Goal: Task Accomplishment & Management: Manage account settings

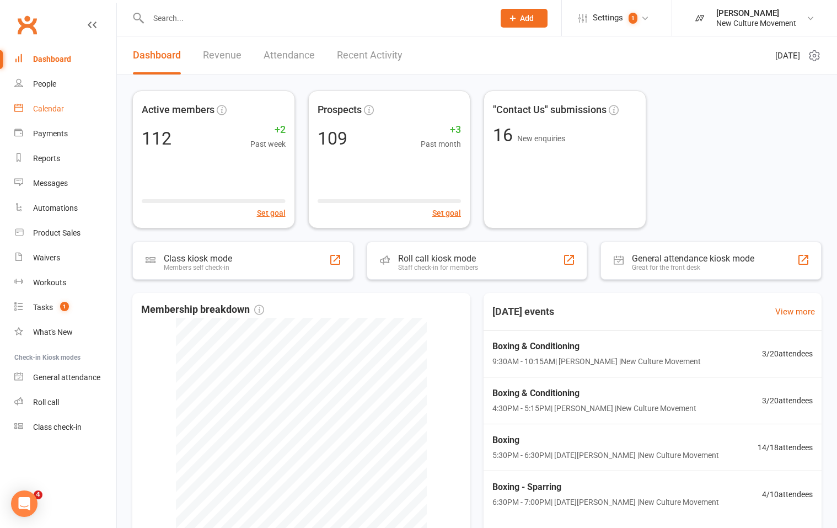
click at [45, 107] on div "Calendar" at bounding box center [48, 108] width 31 height 9
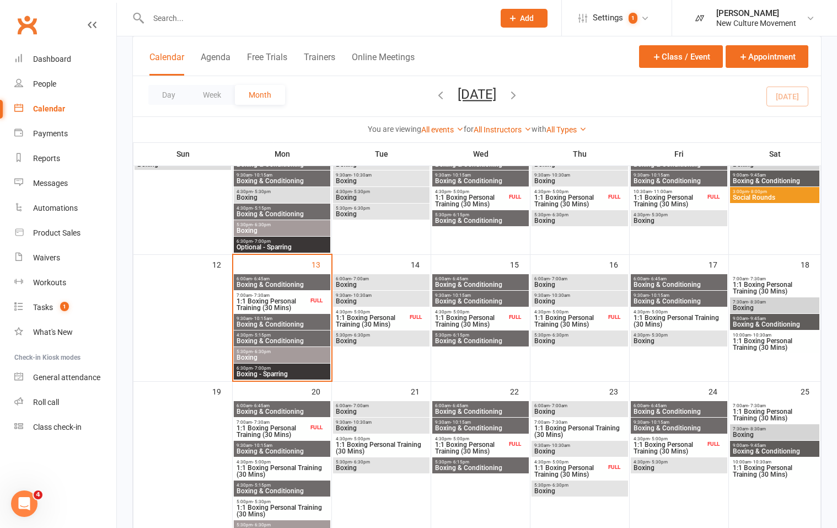
scroll to position [332, 0]
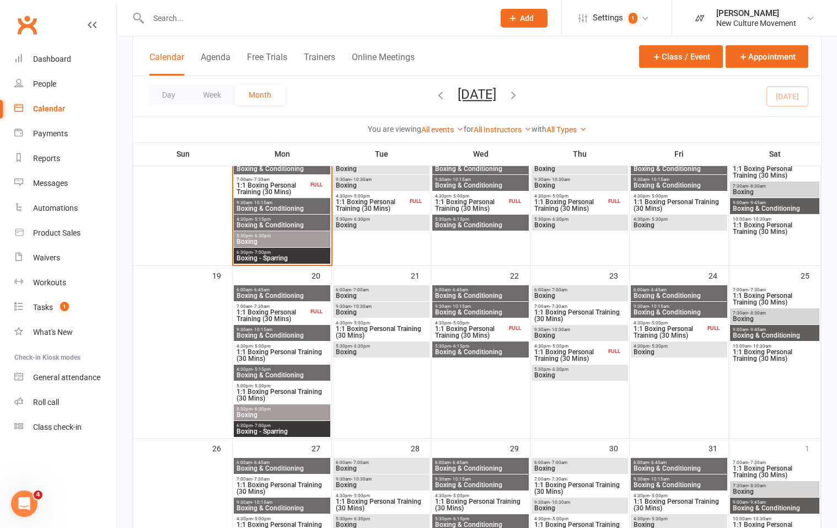
click at [267, 354] on span "1:1 Boxing Personal Training (30 Mins)" at bounding box center [282, 355] width 92 height 13
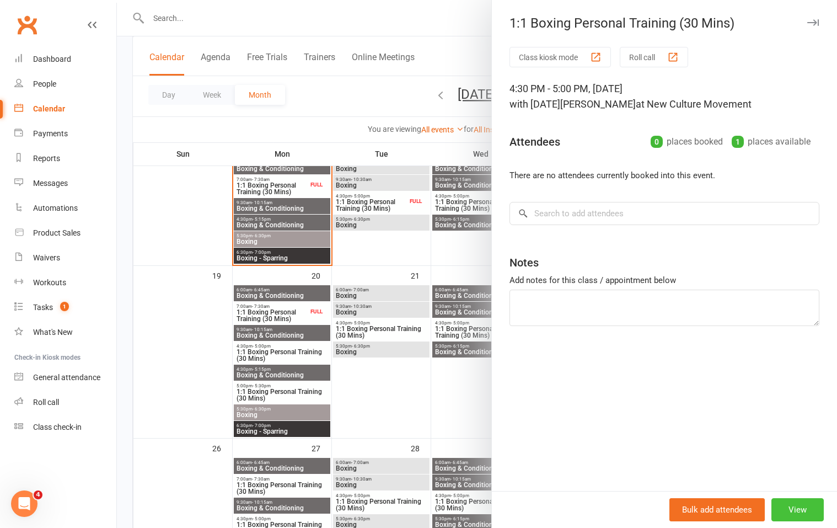
click at [789, 508] on button "View" at bounding box center [797, 509] width 52 height 23
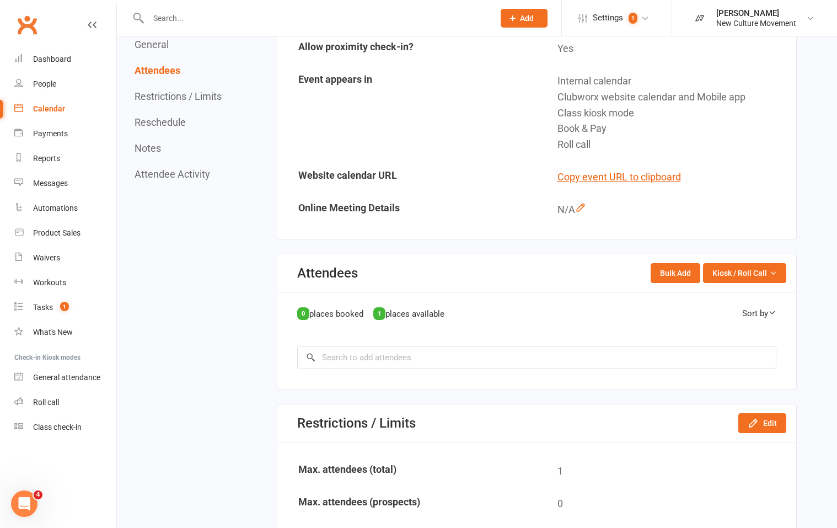
scroll to position [673, 0]
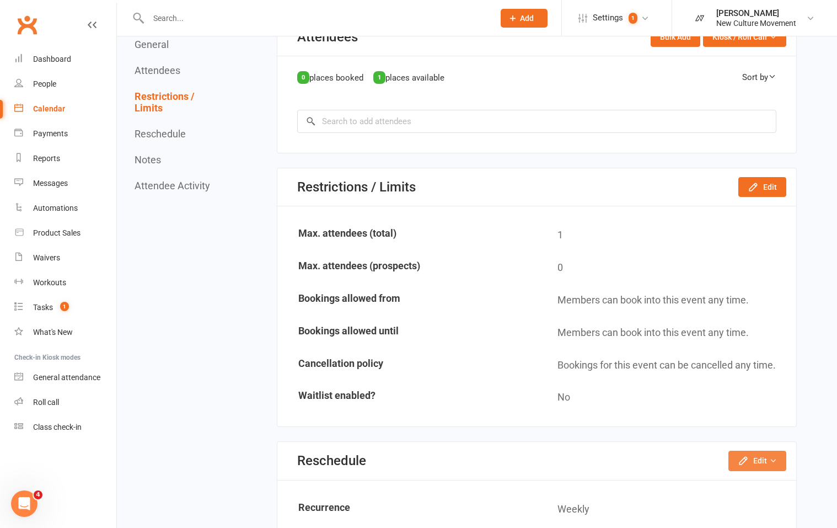
click at [757, 463] on button "Edit" at bounding box center [757, 461] width 58 height 20
click at [725, 488] on link "Reschedule this event only" at bounding box center [723, 486] width 125 height 22
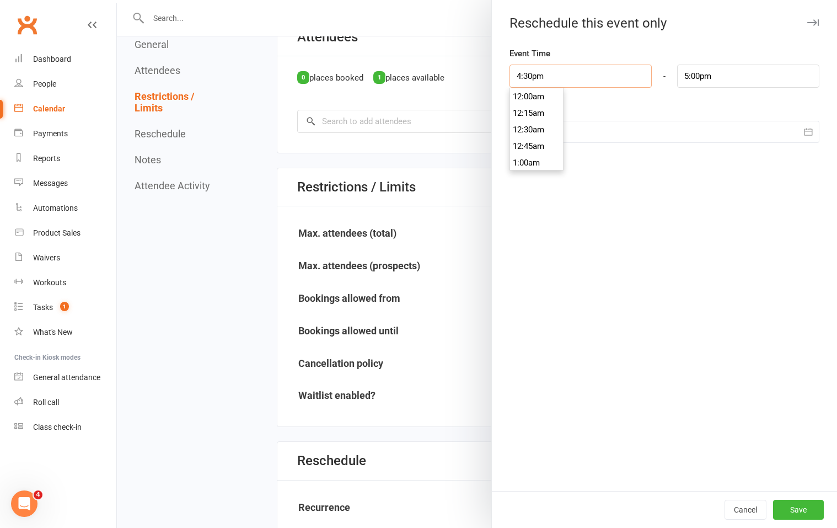
click at [559, 75] on input "4:30pm" at bounding box center [581, 76] width 142 height 23
type input "4:45pm"
type input "5:15pm"
click at [528, 131] on li "4:45pm" at bounding box center [536, 129] width 53 height 17
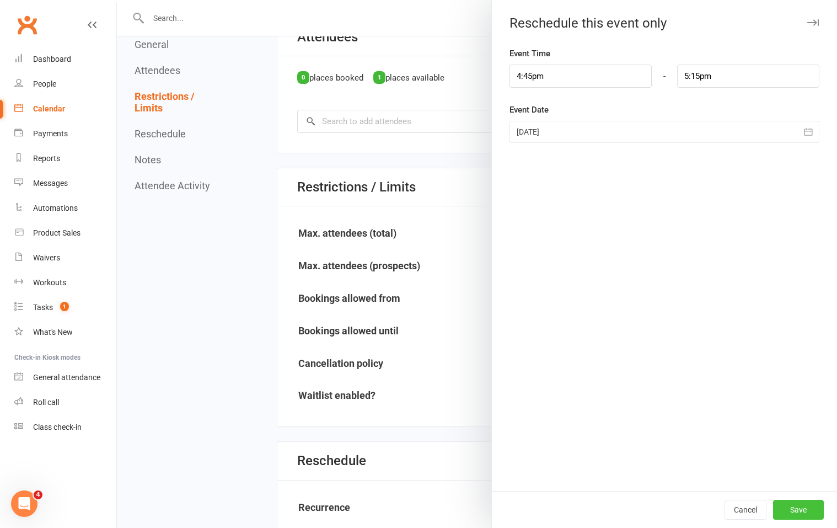
click at [784, 508] on button "Save" at bounding box center [798, 510] width 51 height 20
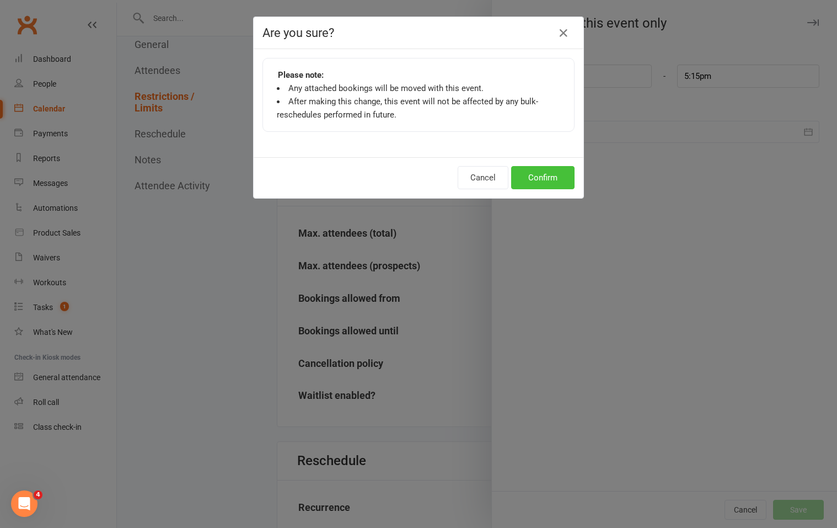
click at [538, 184] on button "Confirm" at bounding box center [542, 177] width 63 height 23
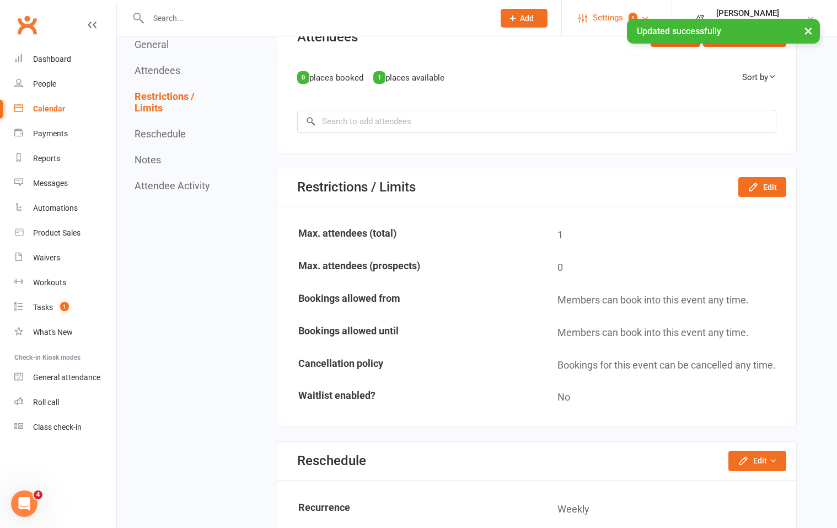
click at [597, 18] on span "Settings" at bounding box center [608, 18] width 30 height 25
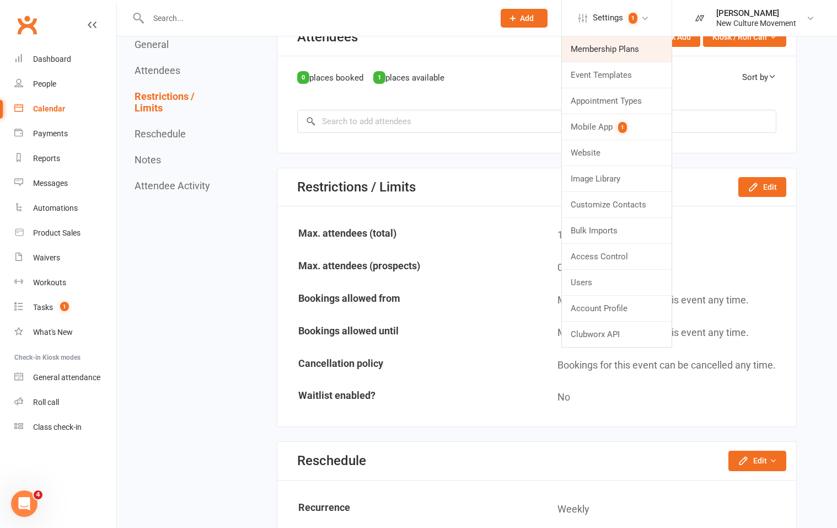
click at [593, 50] on link "Membership Plans" at bounding box center [617, 48] width 110 height 25
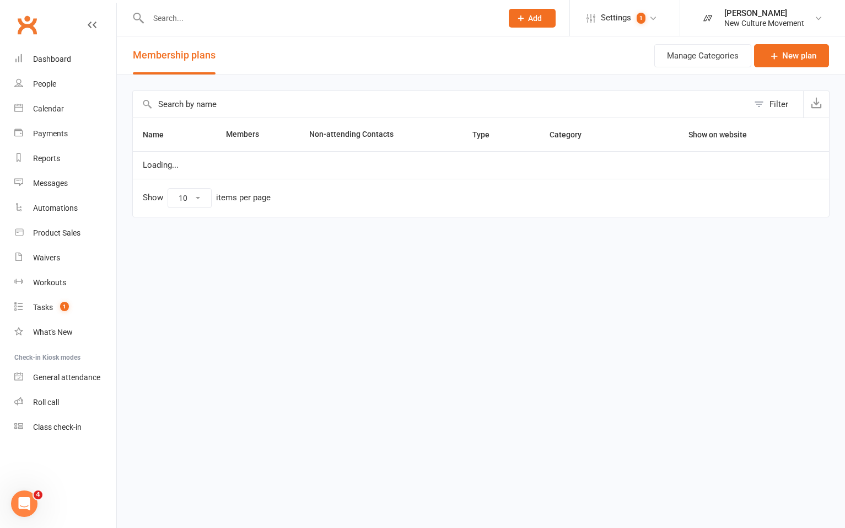
select select "100"
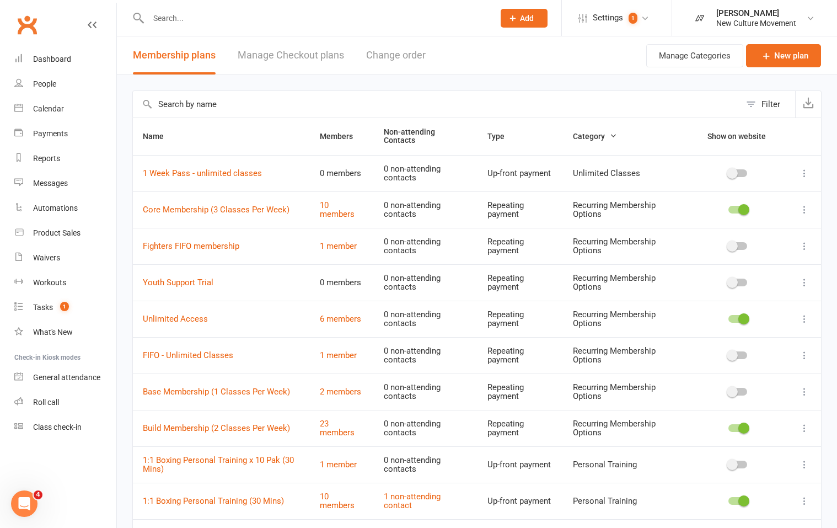
click at [299, 53] on link "Manage Checkout plans" at bounding box center [291, 55] width 106 height 38
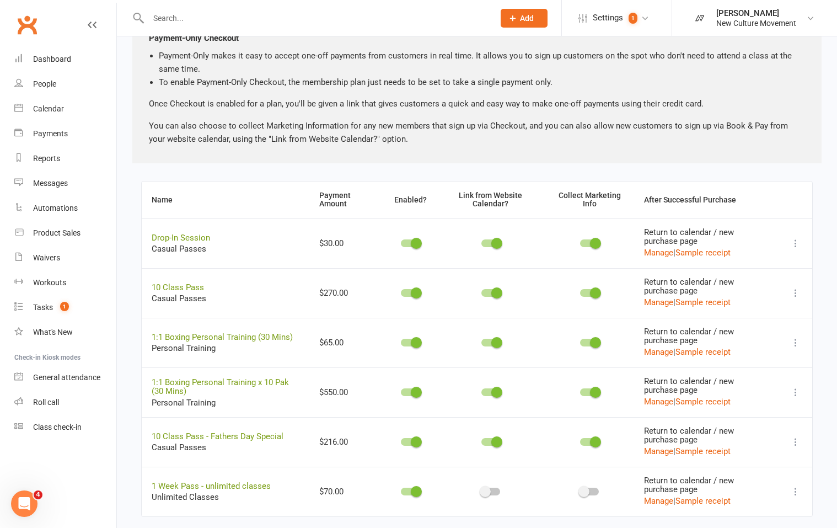
scroll to position [192, 0]
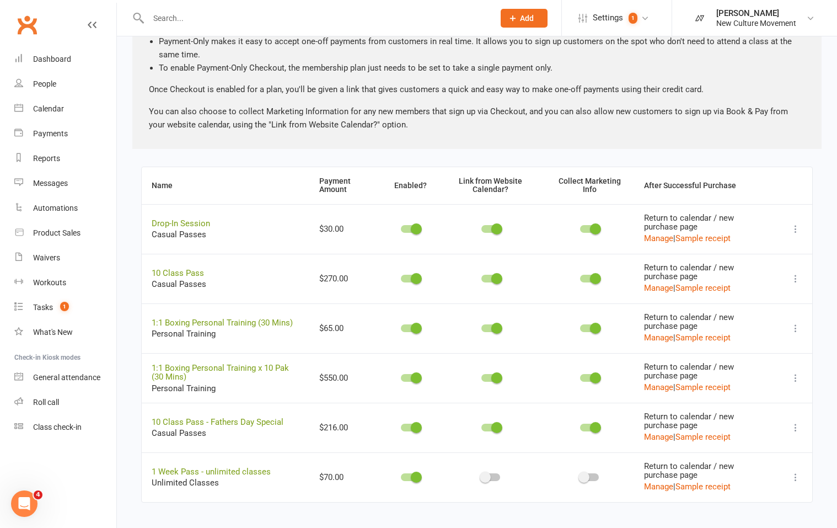
click at [793, 328] on icon at bounding box center [795, 328] width 11 height 11
click at [760, 353] on link "Copy direct link to clipboard" at bounding box center [732, 350] width 121 height 22
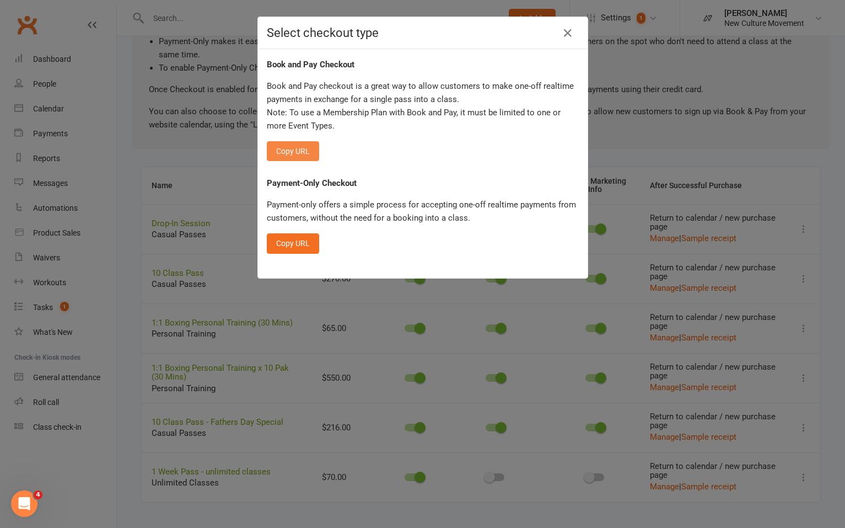
click at [276, 152] on button "Copy URL" at bounding box center [293, 151] width 52 height 20
click at [564, 31] on icon "button" at bounding box center [567, 32] width 13 height 13
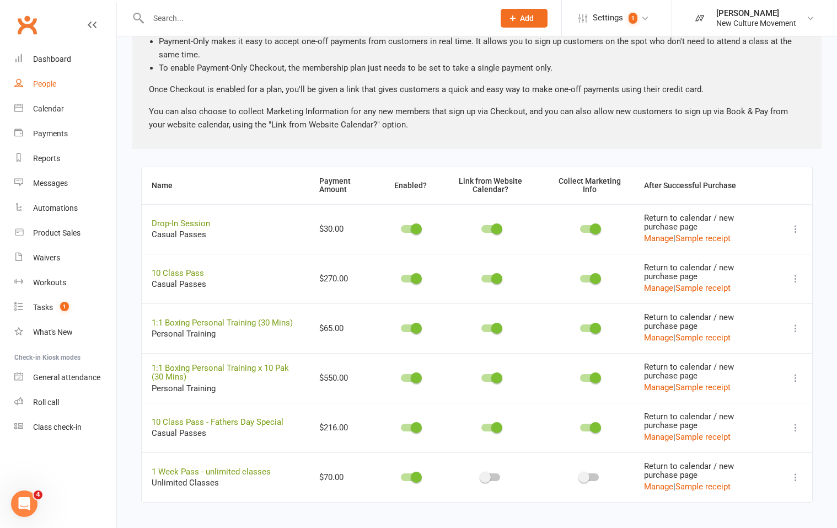
click at [49, 85] on div "People" at bounding box center [44, 83] width 23 height 9
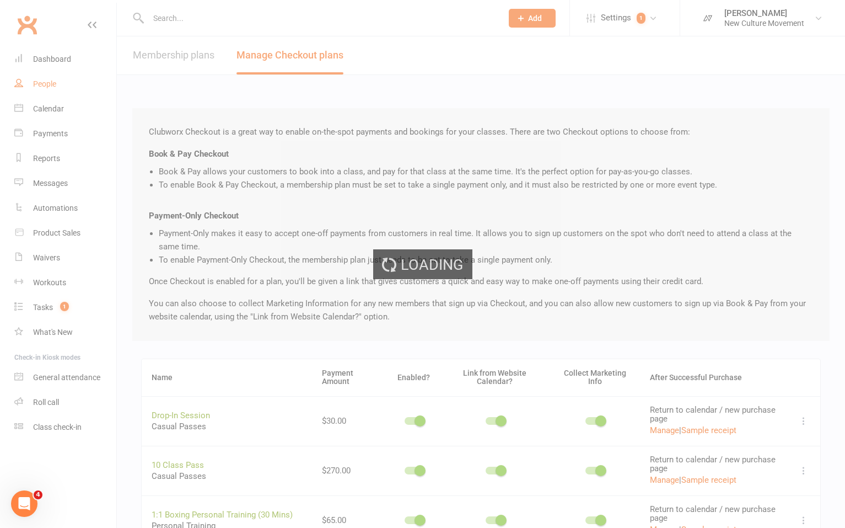
select select "100"
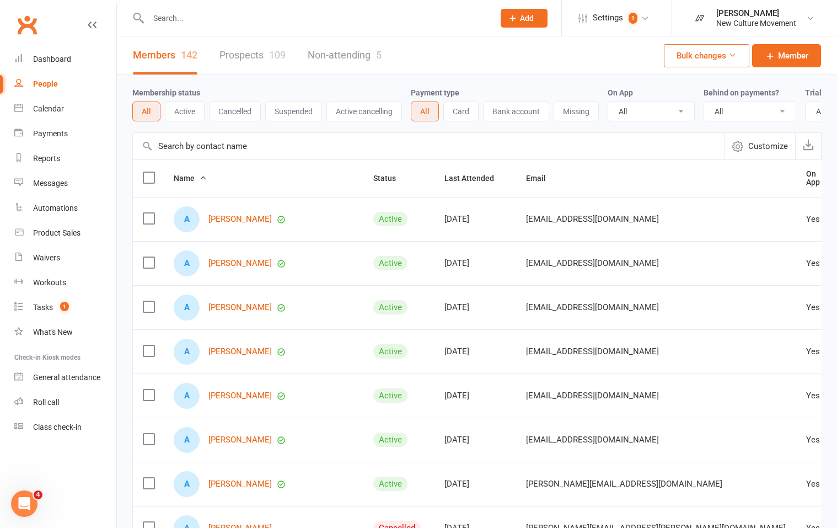
click at [198, 157] on input "text" at bounding box center [429, 146] width 592 height 26
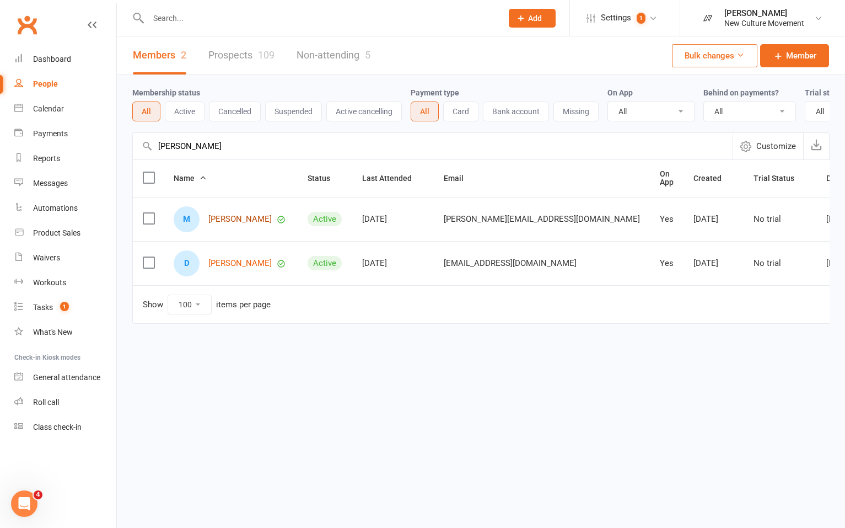
type input "[PERSON_NAME]"
click at [236, 224] on link "[PERSON_NAME]" at bounding box center [239, 219] width 63 height 9
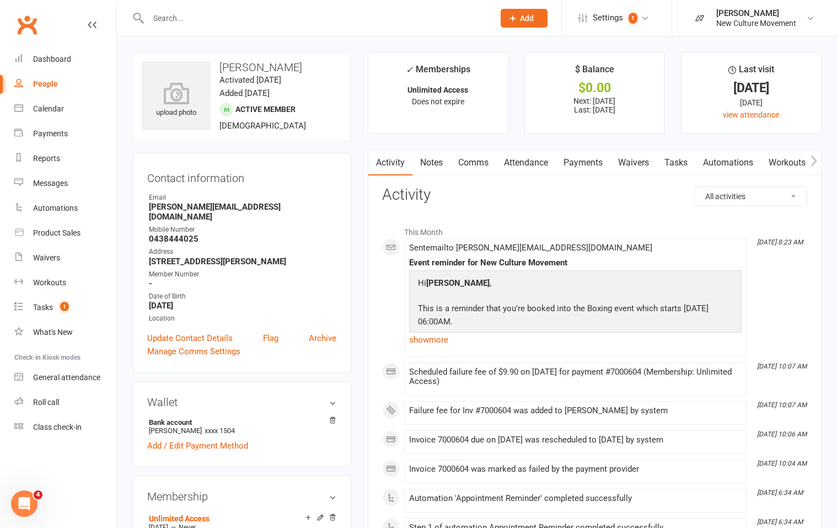
click at [585, 163] on link "Payments" at bounding box center [583, 162] width 55 height 25
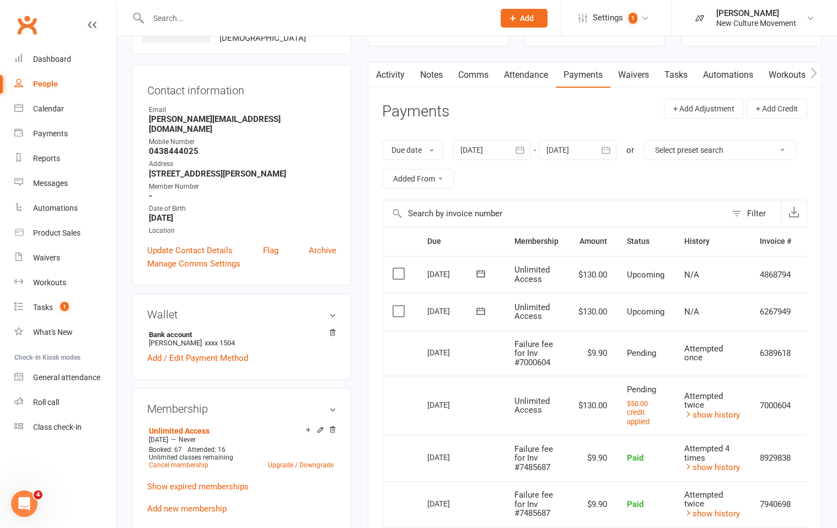
scroll to position [92, 0]
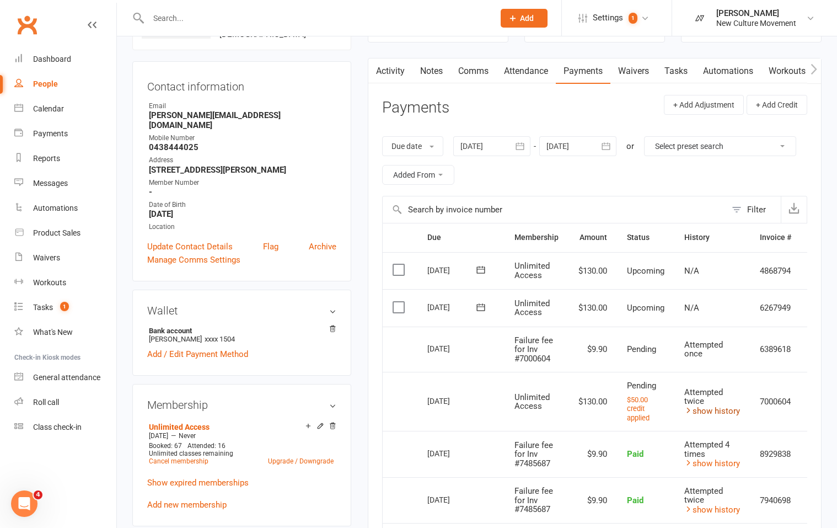
click at [711, 413] on link "show history" at bounding box center [712, 411] width 56 height 10
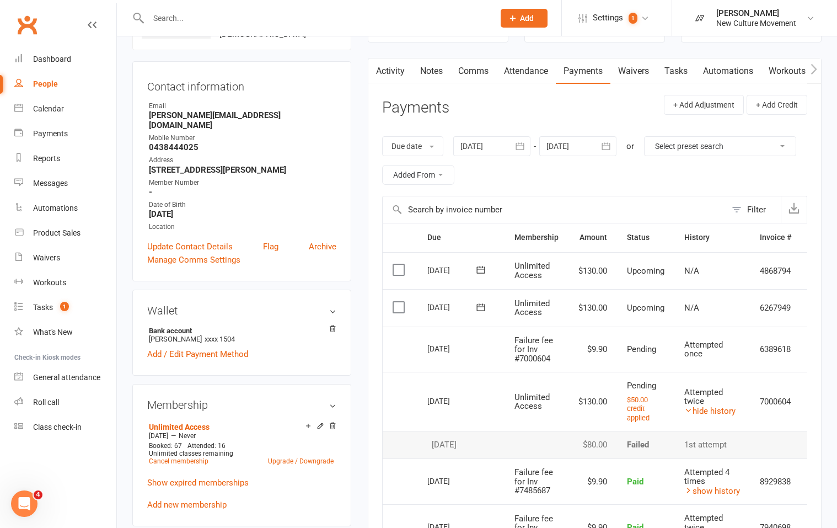
click at [39, 83] on div "People" at bounding box center [45, 83] width 25 height 9
select select "100"
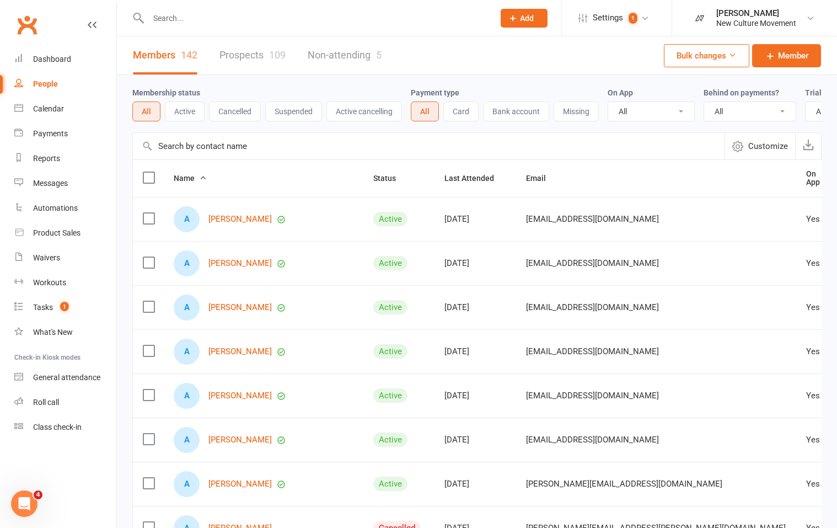
click at [227, 159] on input "text" at bounding box center [429, 146] width 592 height 26
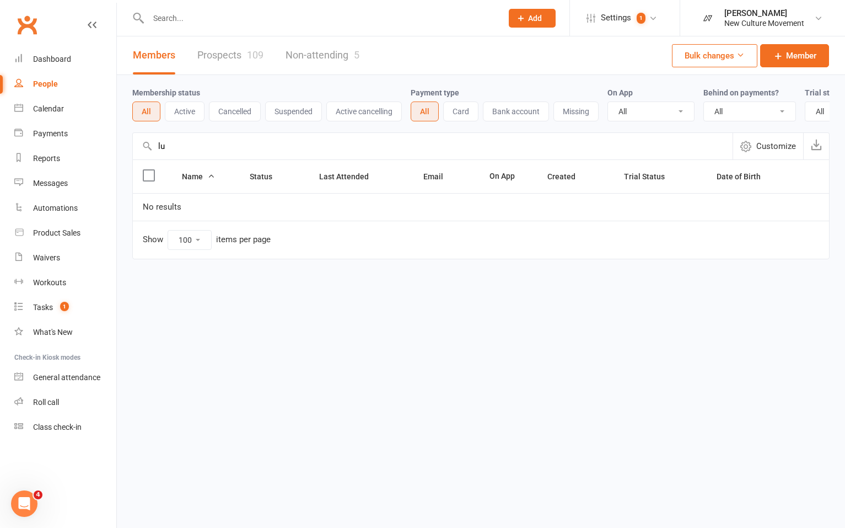
type input "l"
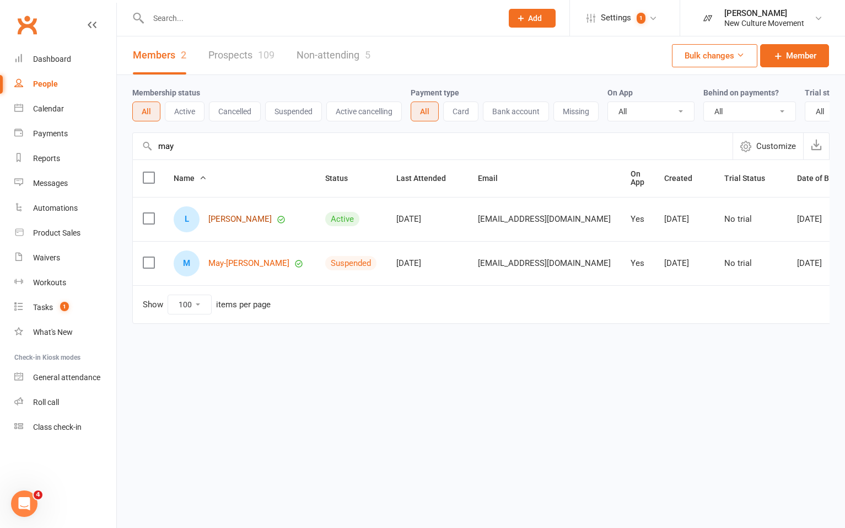
type input "may"
click at [240, 224] on link "[PERSON_NAME]" at bounding box center [239, 219] width 63 height 9
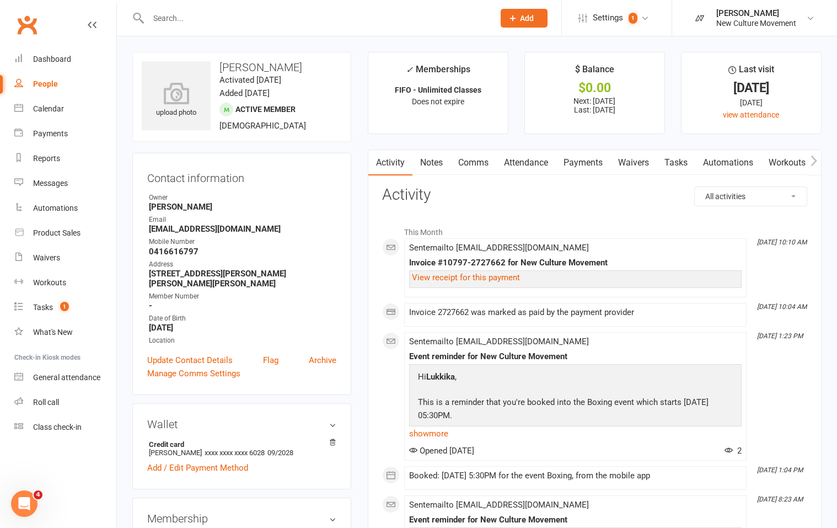
click at [591, 161] on link "Payments" at bounding box center [583, 162] width 55 height 25
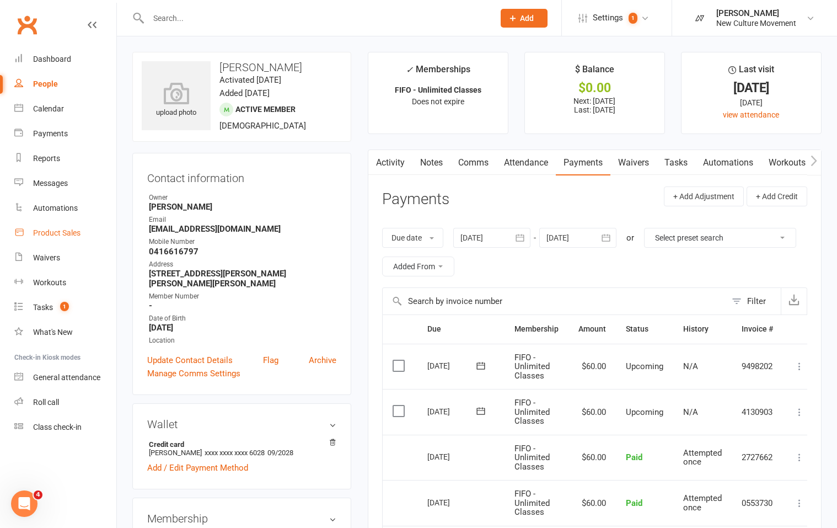
click at [57, 230] on div "Product Sales" at bounding box center [56, 232] width 47 height 9
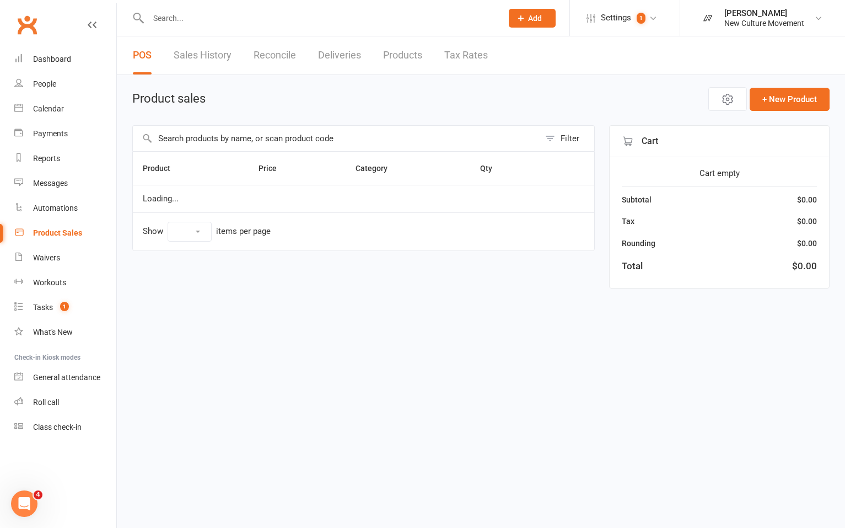
select select "25"
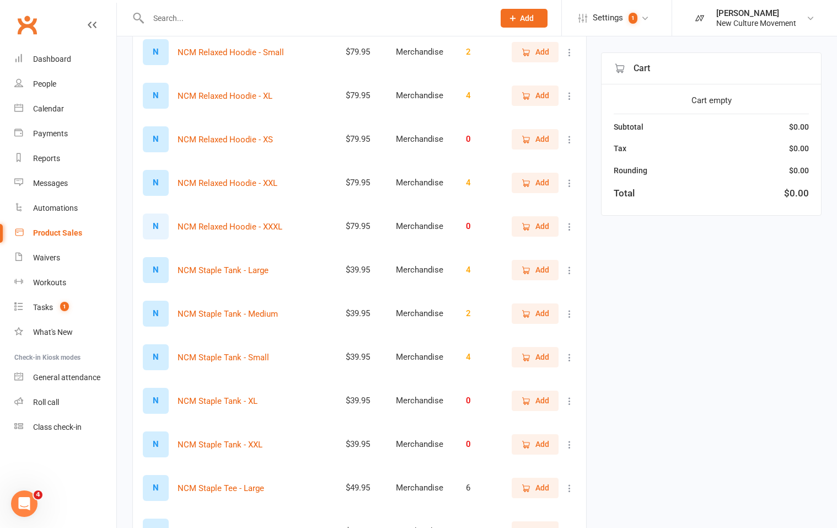
scroll to position [418, 0]
click at [245, 357] on button "NCM Staple Tank - Small" at bounding box center [224, 356] width 92 height 13
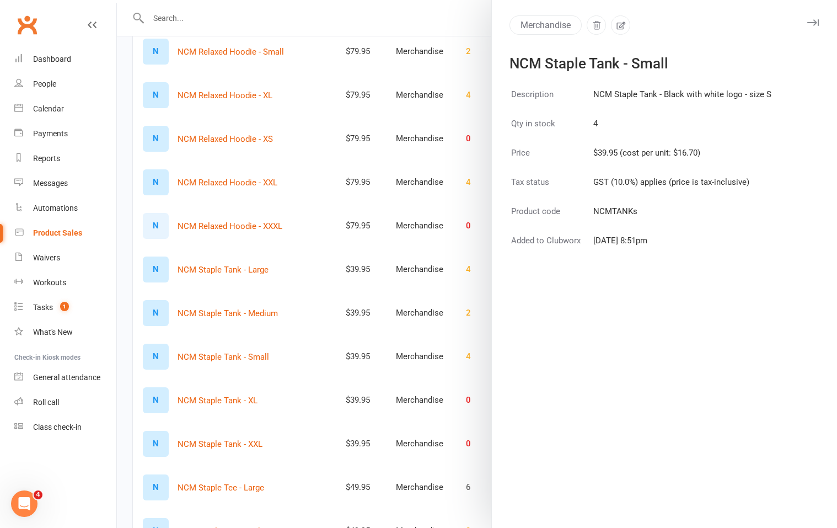
click at [254, 355] on div at bounding box center [477, 264] width 720 height 528
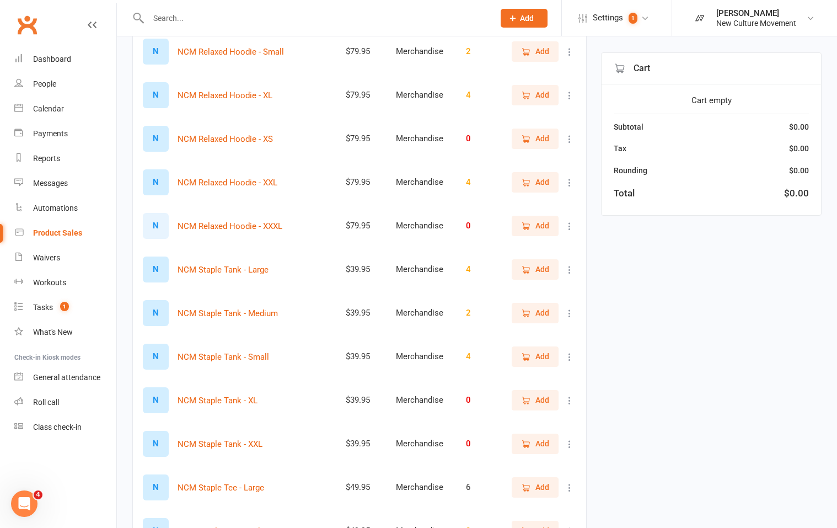
click at [535, 357] on span "Add" at bounding box center [542, 356] width 14 height 12
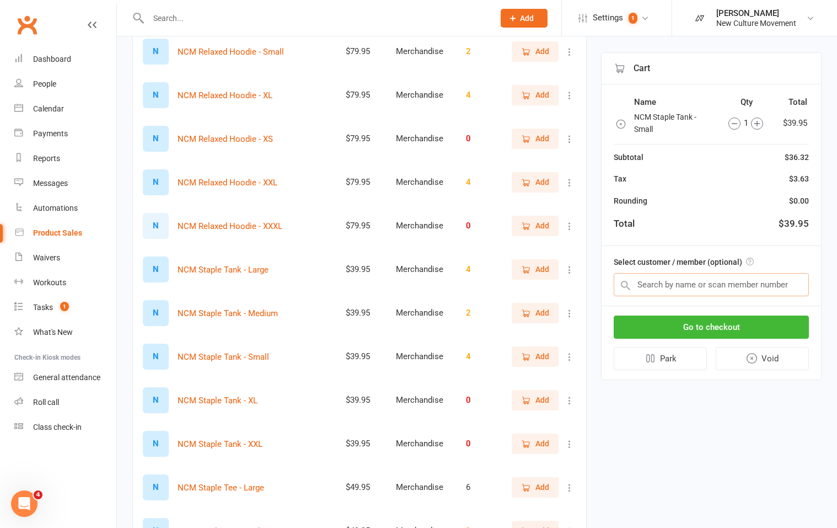
click at [676, 289] on input "text" at bounding box center [711, 284] width 195 height 23
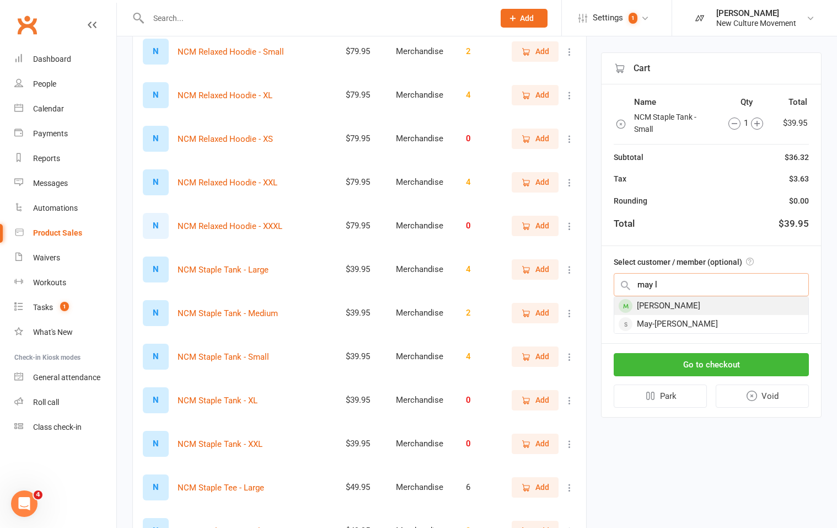
type input "may l"
click at [709, 309] on div "[PERSON_NAME]" at bounding box center [711, 306] width 194 height 18
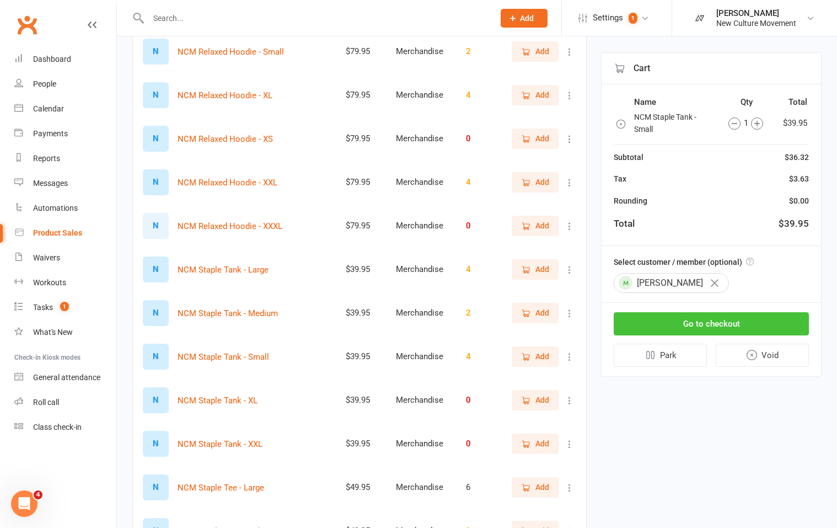
click at [710, 328] on button "Go to checkout" at bounding box center [711, 323] width 195 height 23
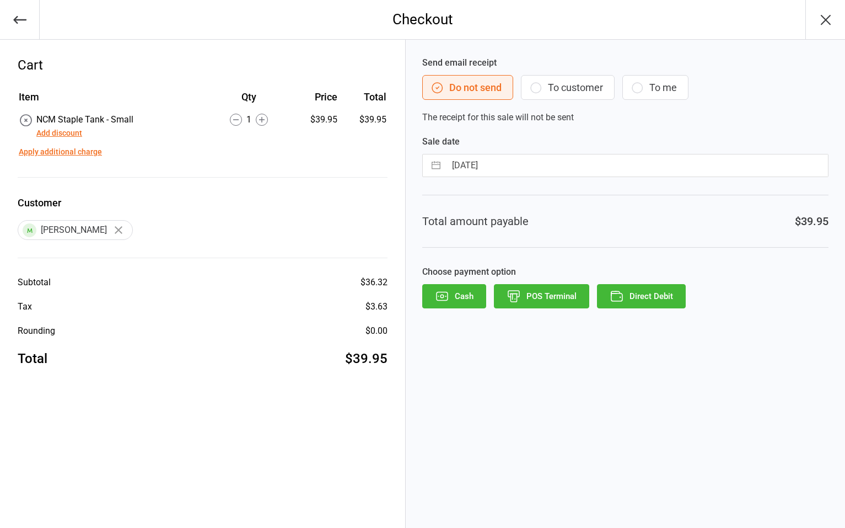
click at [572, 88] on button "To customer" at bounding box center [568, 87] width 94 height 25
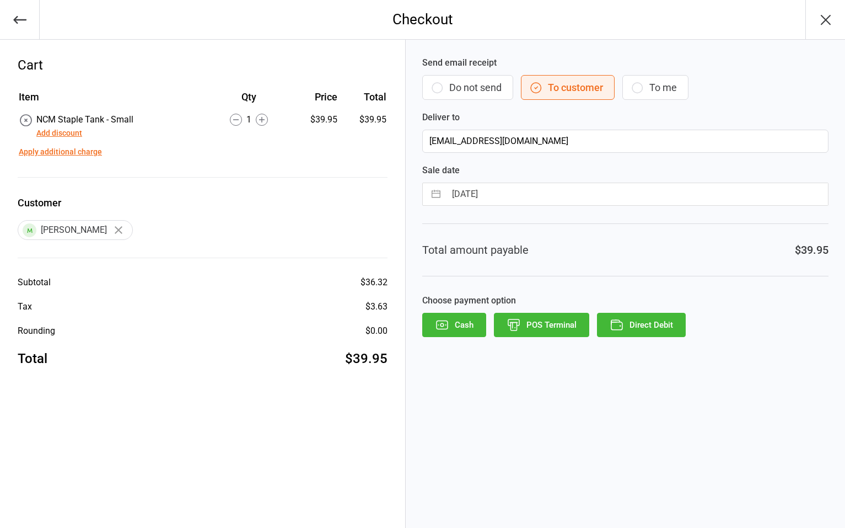
click at [646, 326] on button "Direct Debit" at bounding box center [641, 325] width 89 height 24
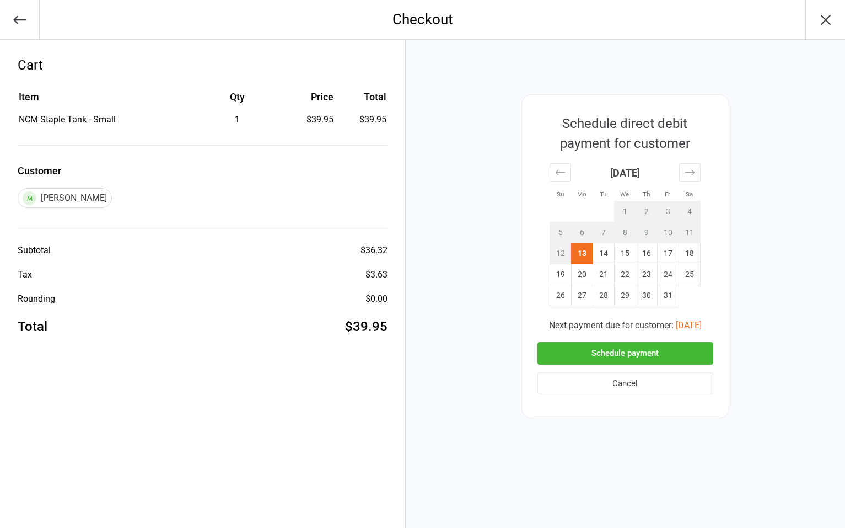
click at [629, 353] on button "Schedule payment" at bounding box center [626, 353] width 176 height 23
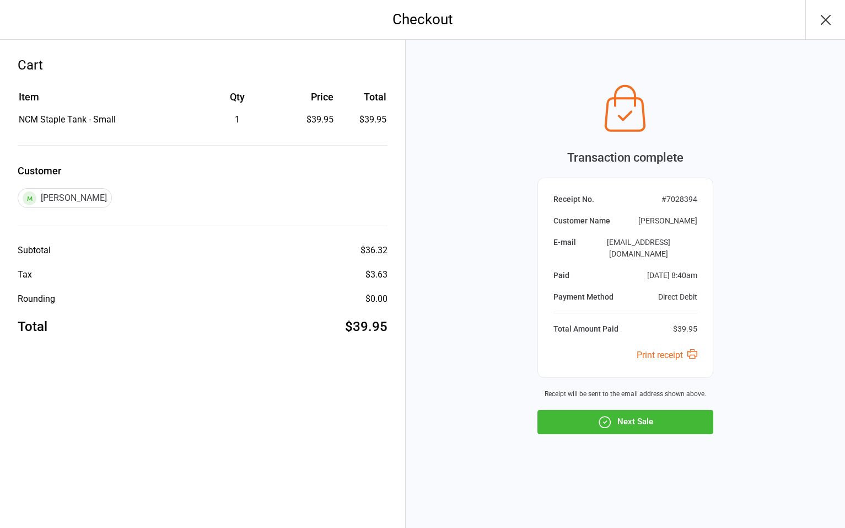
click at [646, 417] on button "Next Sale" at bounding box center [626, 422] width 176 height 24
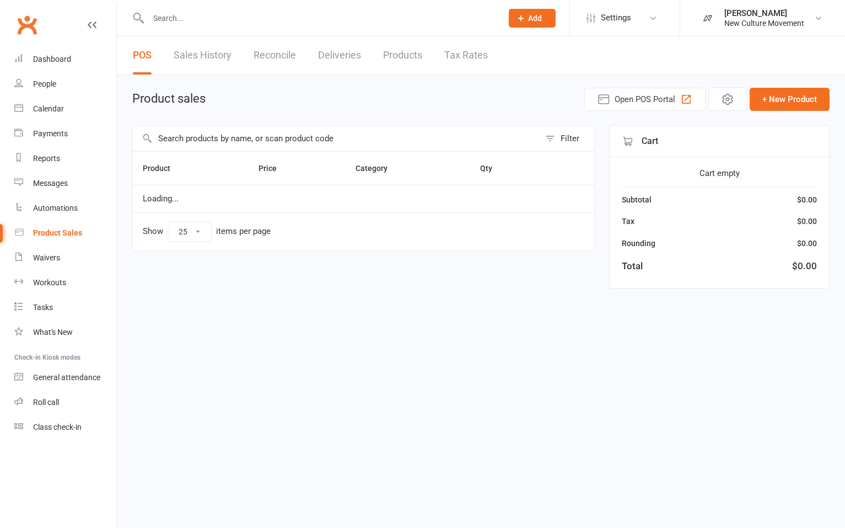
select select "25"
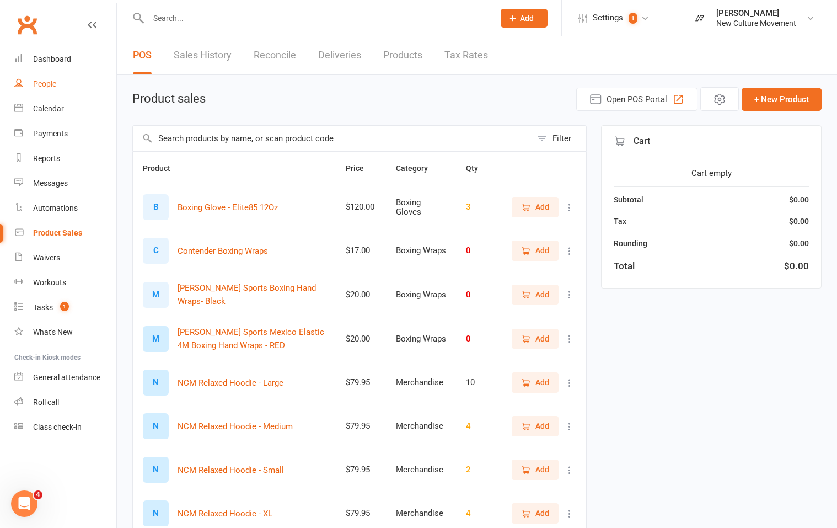
click at [46, 86] on div "People" at bounding box center [44, 83] width 23 height 9
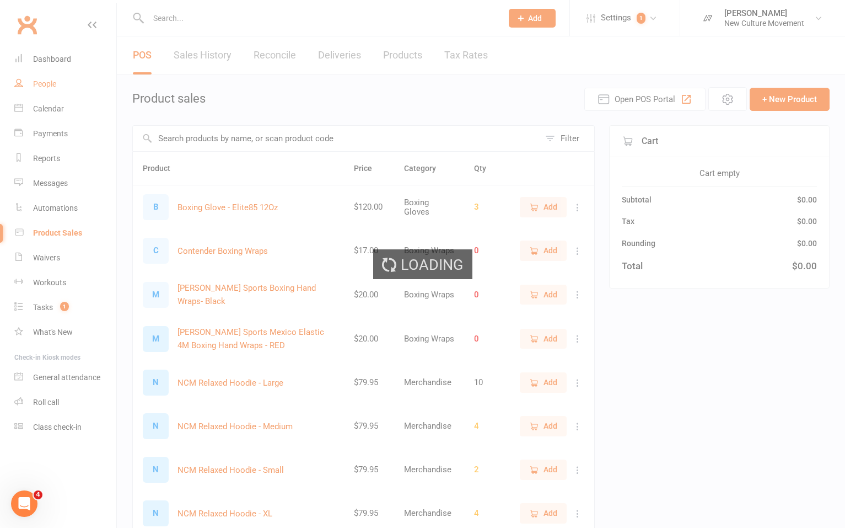
select select "100"
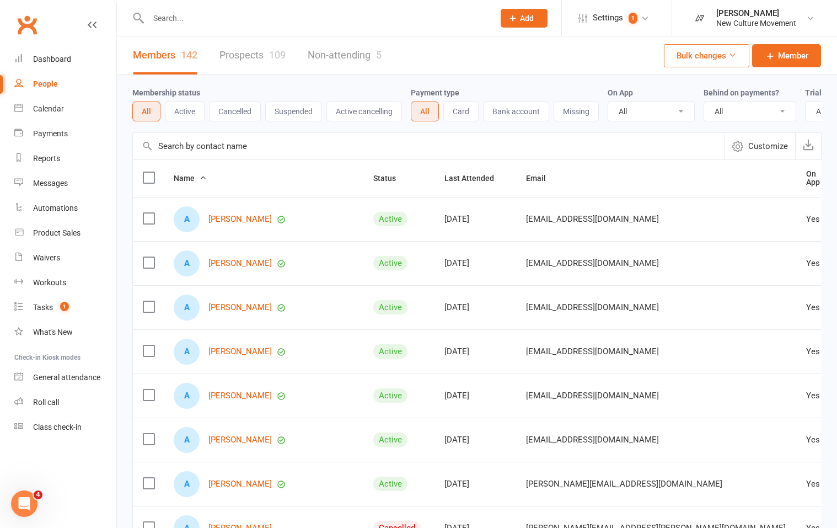
click at [232, 153] on input "text" at bounding box center [429, 146] width 592 height 26
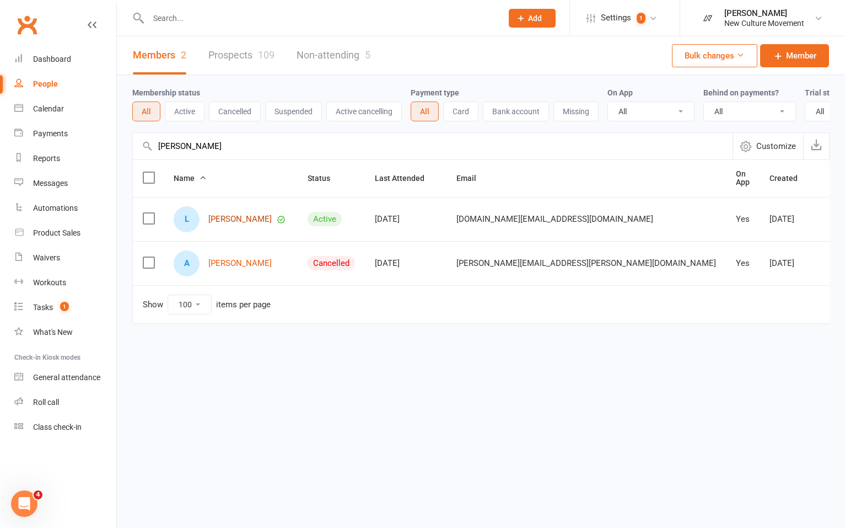
type input "lynda"
click at [226, 224] on link "[PERSON_NAME]" at bounding box center [239, 219] width 63 height 9
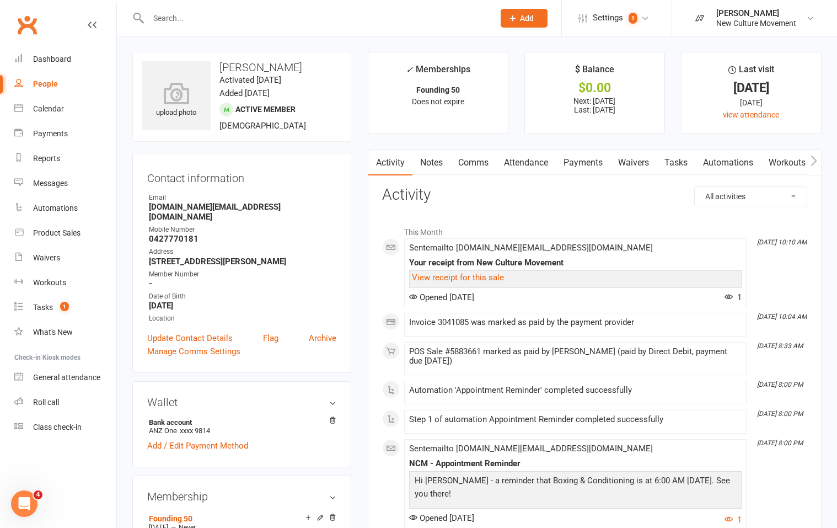
click at [594, 163] on link "Payments" at bounding box center [583, 162] width 55 height 25
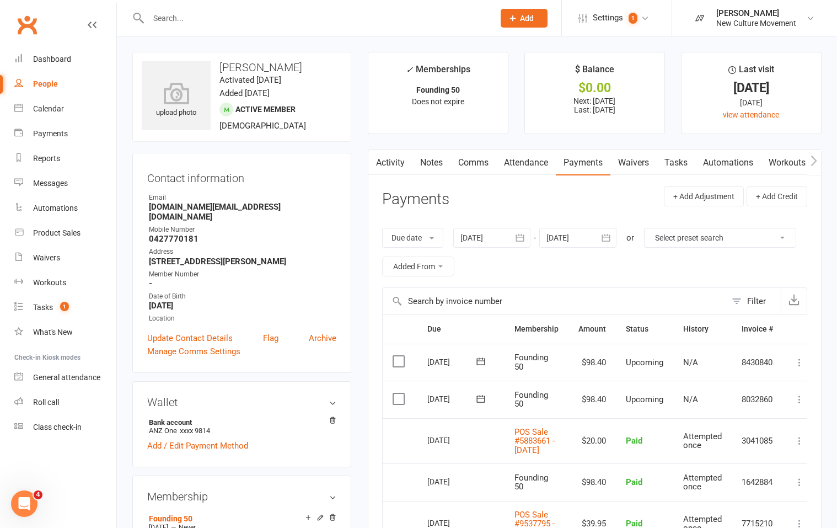
click at [44, 81] on div "People" at bounding box center [45, 83] width 25 height 9
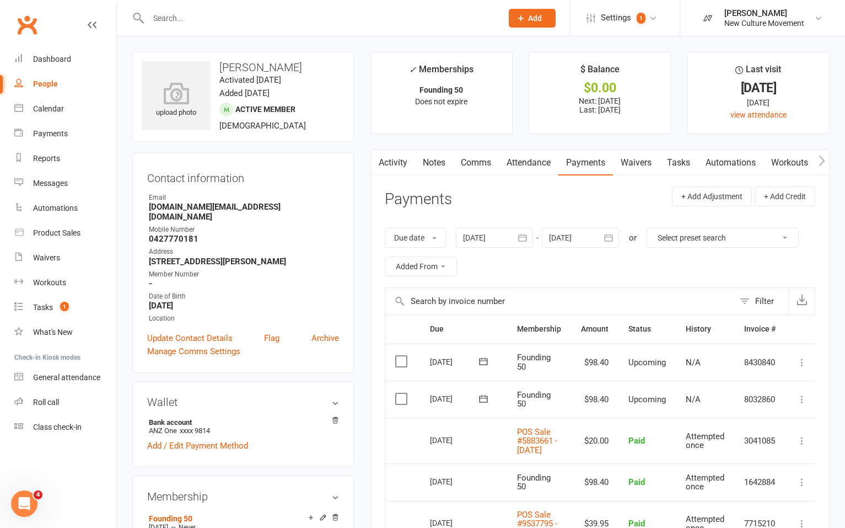
select select "100"
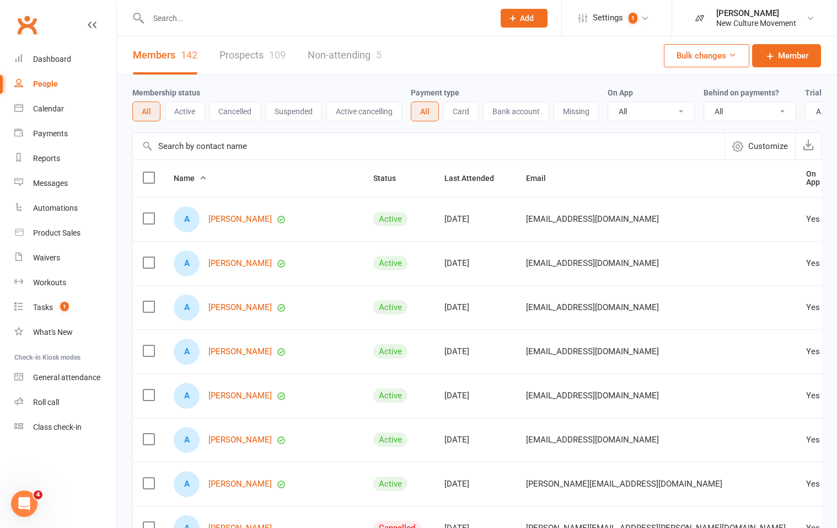
click at [212, 157] on input "text" at bounding box center [429, 146] width 592 height 26
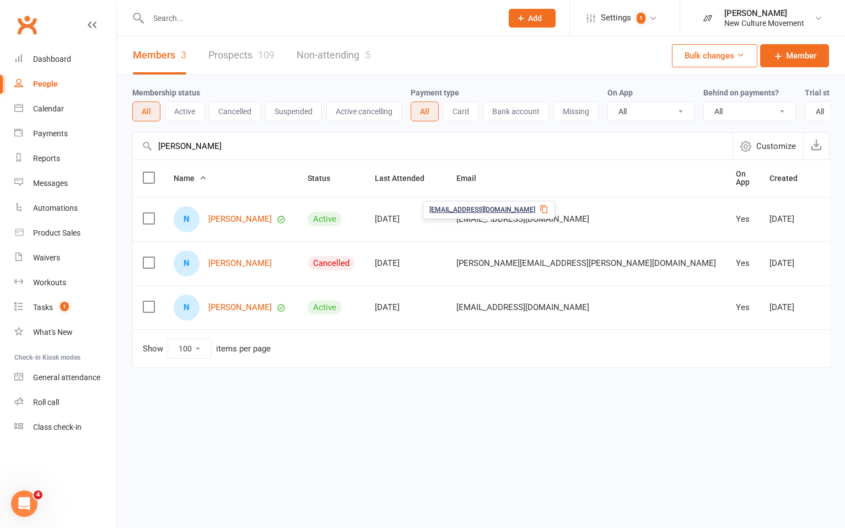
type input "nicole power"
drag, startPoint x: 535, startPoint y: 230, endPoint x: 447, endPoint y: 229, distance: 88.2
click at [447, 229] on td "[EMAIL_ADDRESS][DOMAIN_NAME]" at bounding box center [587, 219] width 280 height 44
copy span "[EMAIL_ADDRESS][DOMAIN_NAME]"
click at [250, 53] on link "Prospects 109" at bounding box center [241, 55] width 66 height 38
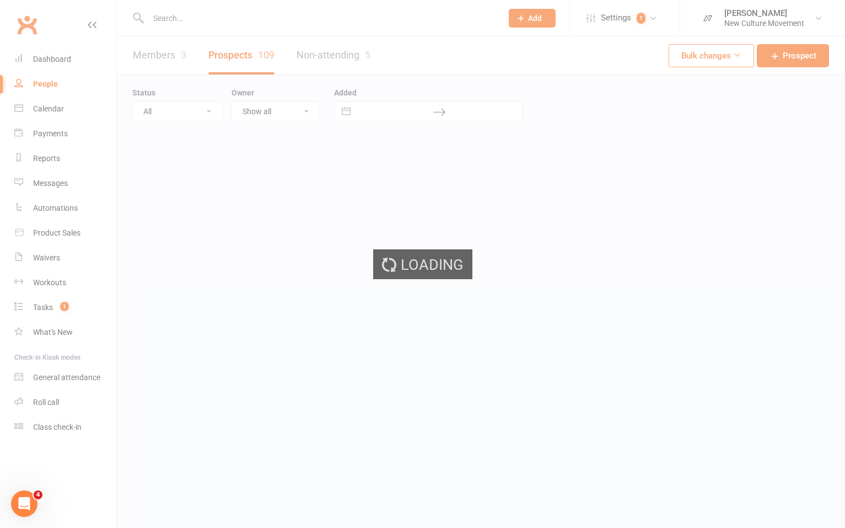
select select "100"
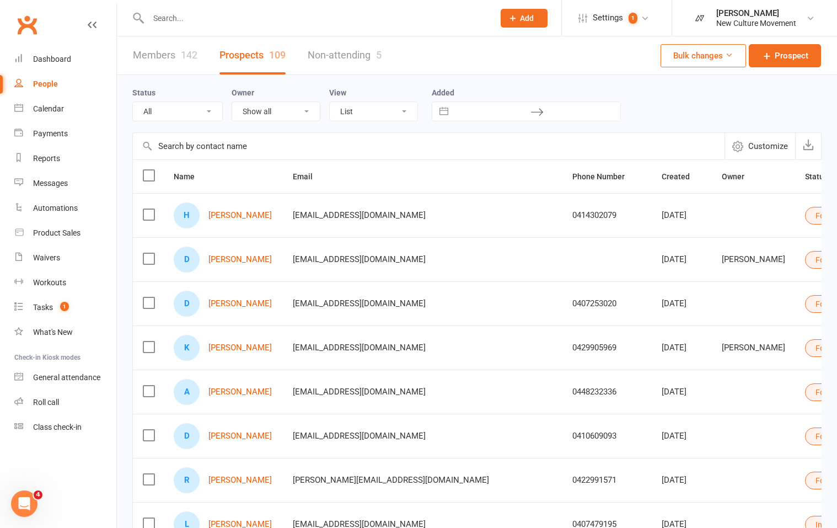
click at [190, 148] on input "text" at bounding box center [429, 146] width 592 height 26
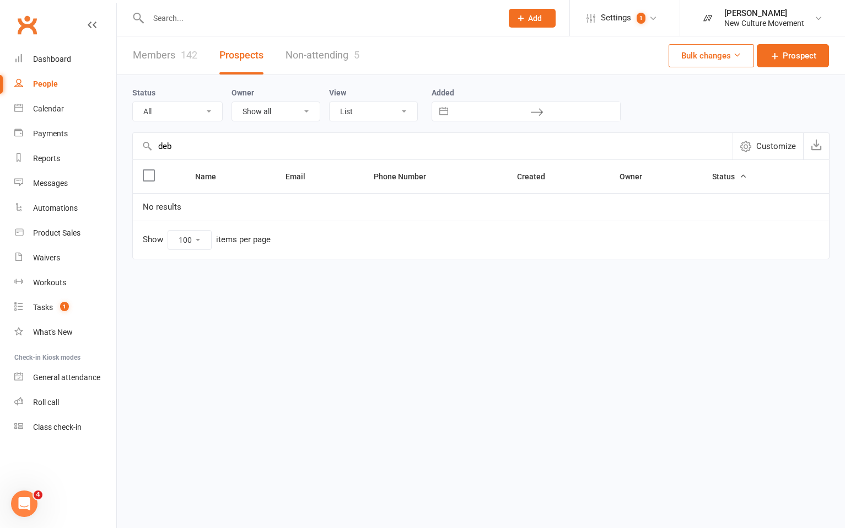
type input "deb"
click at [54, 109] on div "Calendar" at bounding box center [48, 108] width 31 height 9
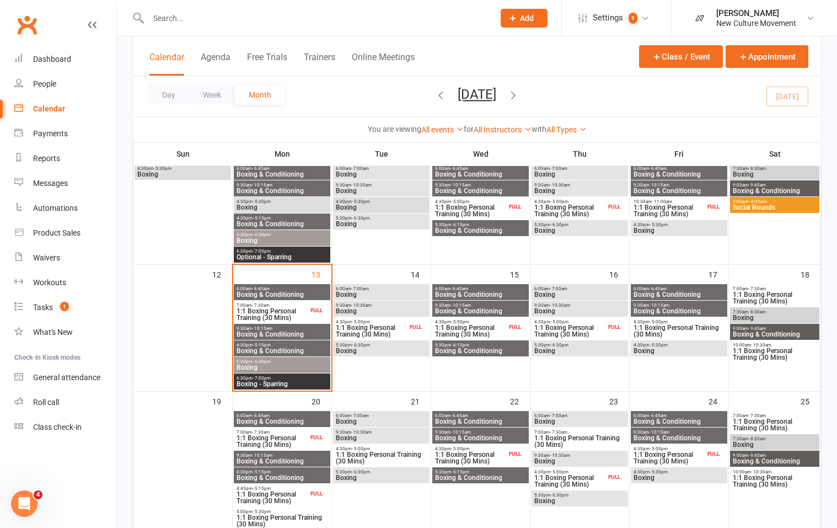
scroll to position [218, 0]
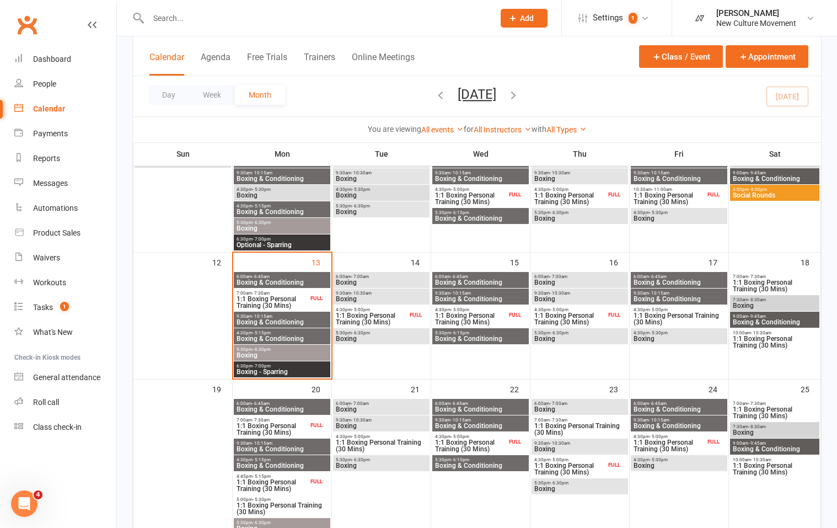
click at [294, 317] on span "9:30am - 10:15am" at bounding box center [282, 316] width 92 height 5
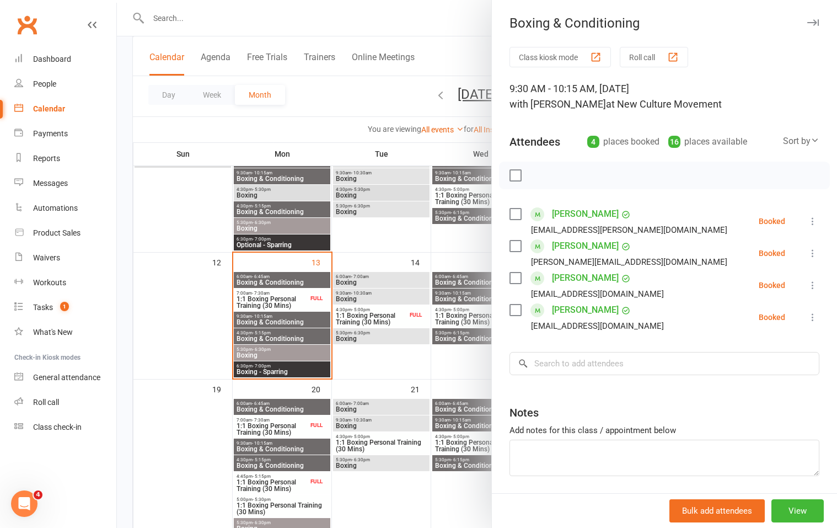
click at [807, 222] on icon at bounding box center [812, 221] width 11 height 11
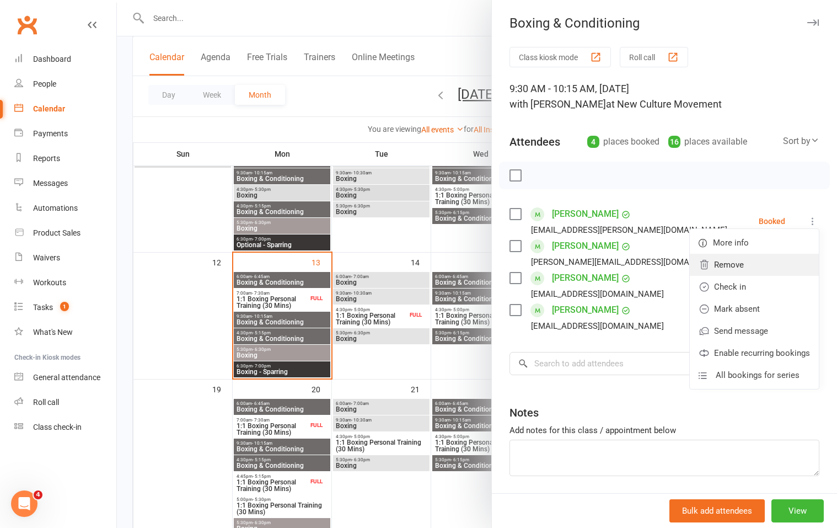
click at [711, 271] on link "Remove" at bounding box center [754, 265] width 129 height 22
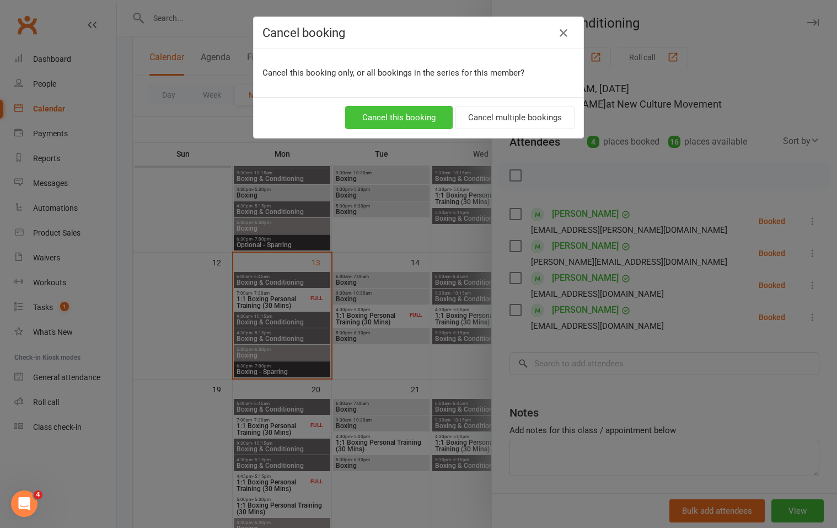
click at [382, 119] on button "Cancel this booking" at bounding box center [399, 117] width 108 height 23
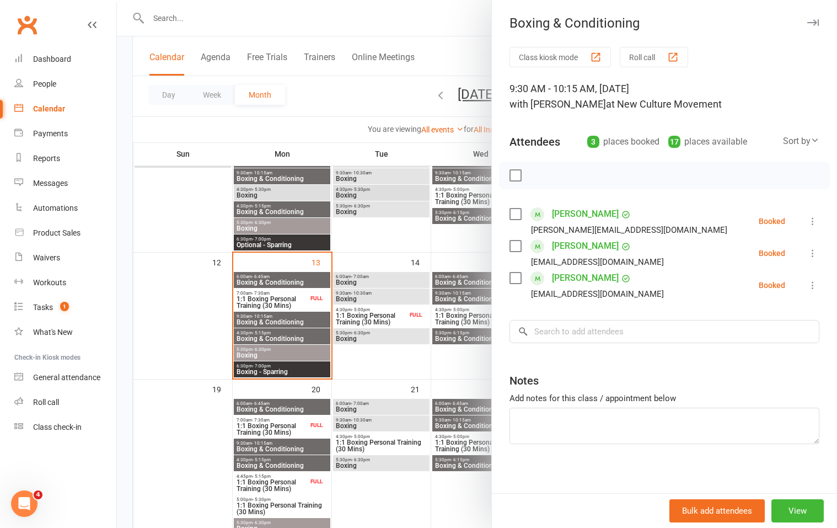
click at [266, 335] on div at bounding box center [477, 264] width 720 height 528
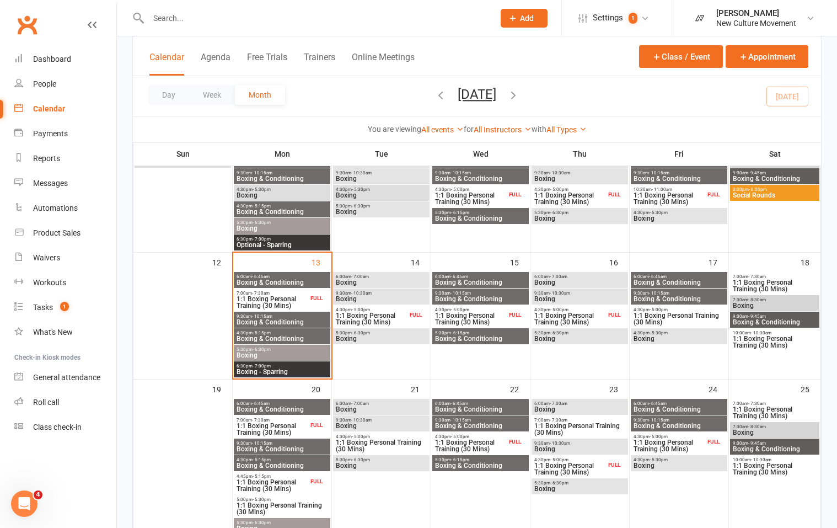
click at [270, 337] on span "Boxing & Conditioning" at bounding box center [282, 338] width 92 height 7
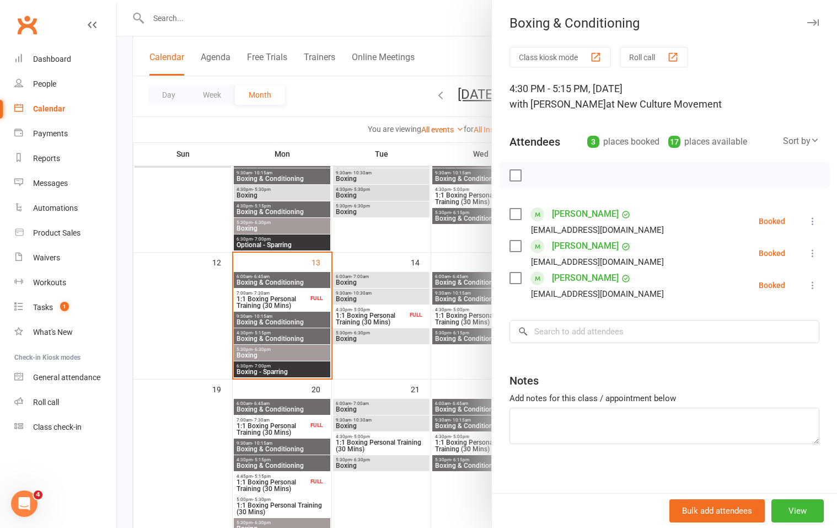
click at [273, 357] on div at bounding box center [477, 264] width 720 height 528
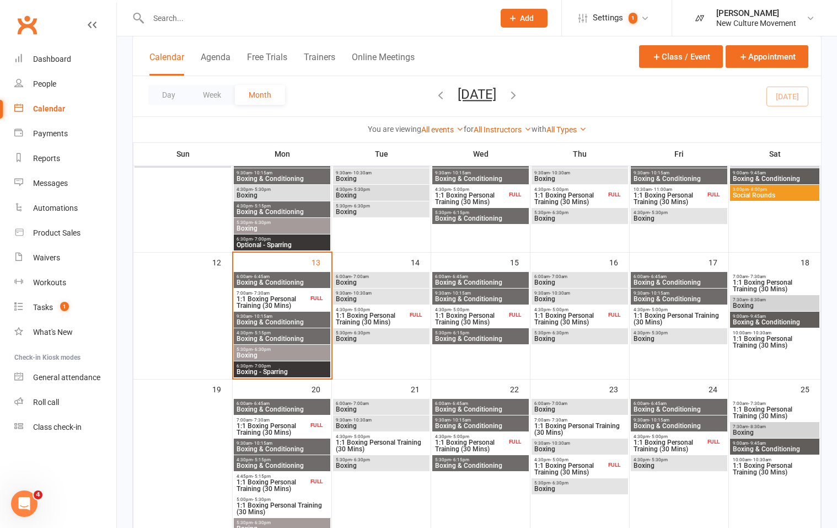
click at [277, 352] on span "Boxing" at bounding box center [282, 355] width 92 height 7
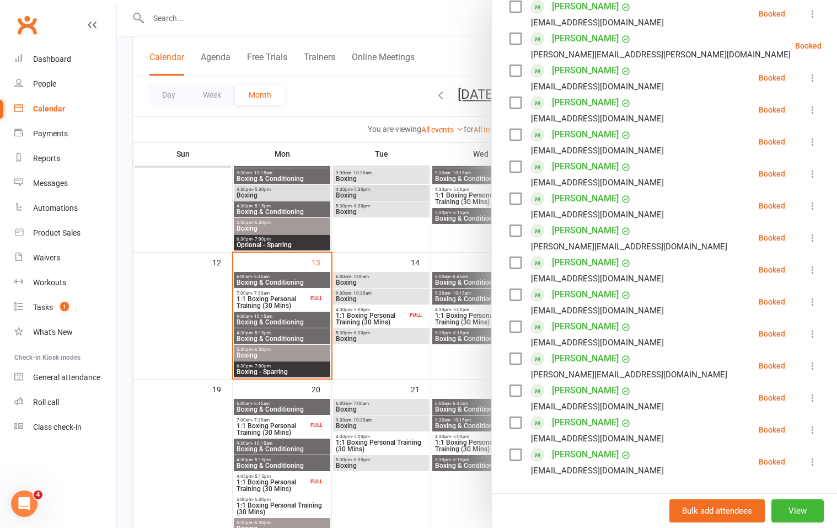
scroll to position [207, 0]
click at [291, 372] on div at bounding box center [477, 264] width 720 height 528
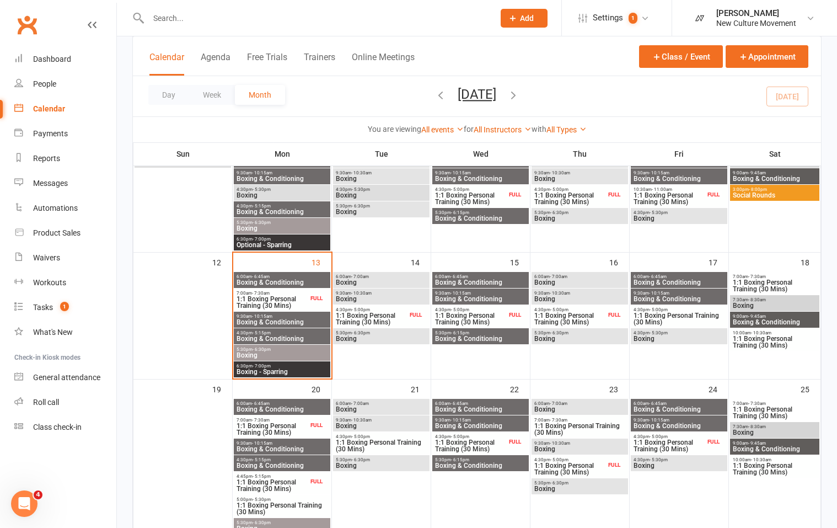
click at [293, 371] on span "Boxing - Sparring" at bounding box center [282, 371] width 92 height 7
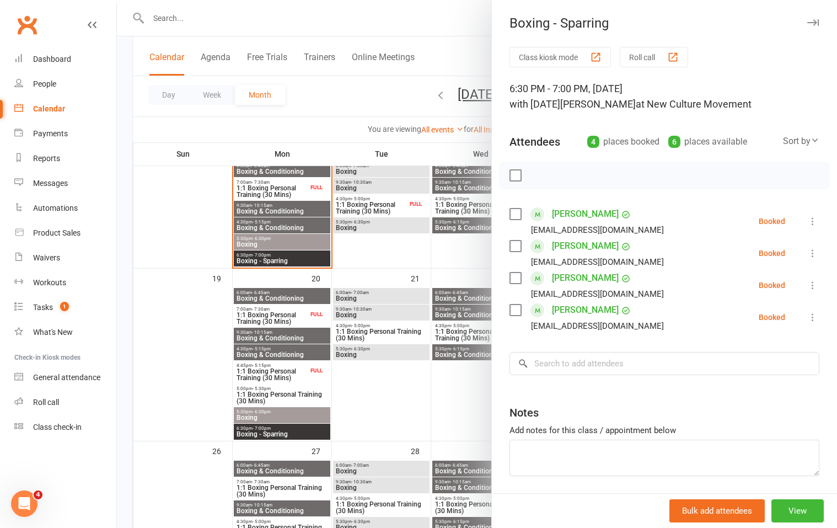
scroll to position [331, 0]
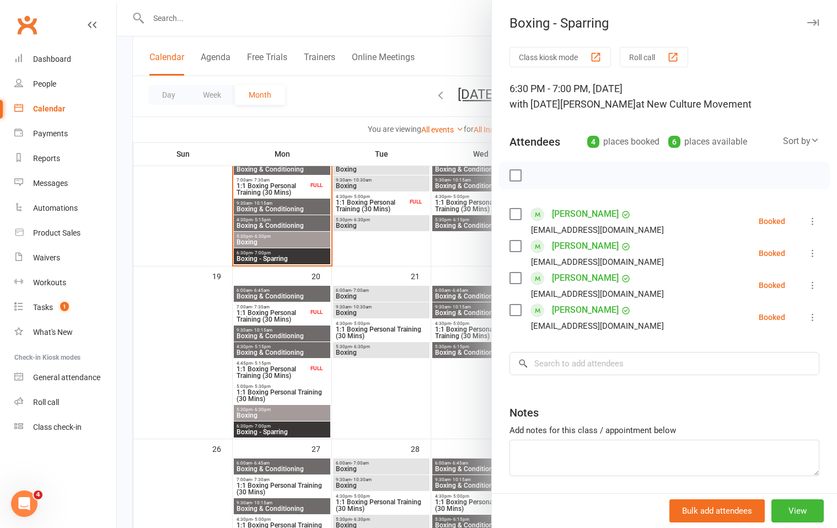
click at [262, 431] on div at bounding box center [477, 264] width 720 height 528
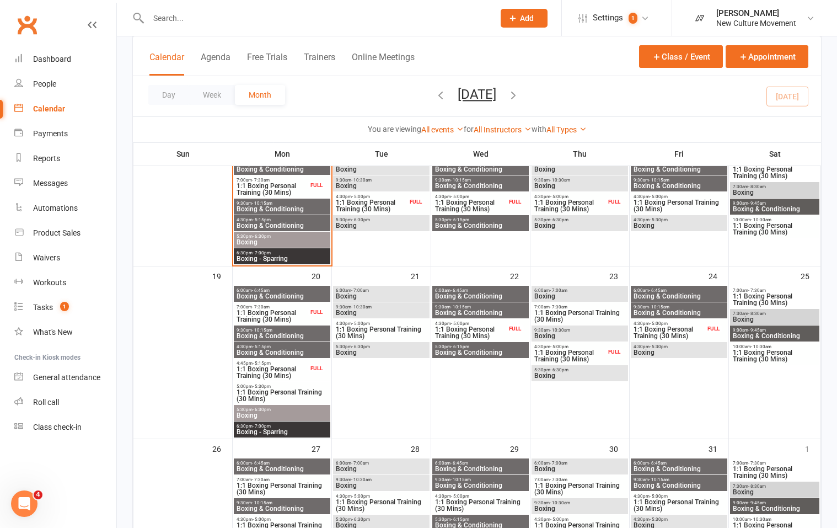
click at [271, 430] on span "Boxing - Sparring" at bounding box center [282, 431] width 92 height 7
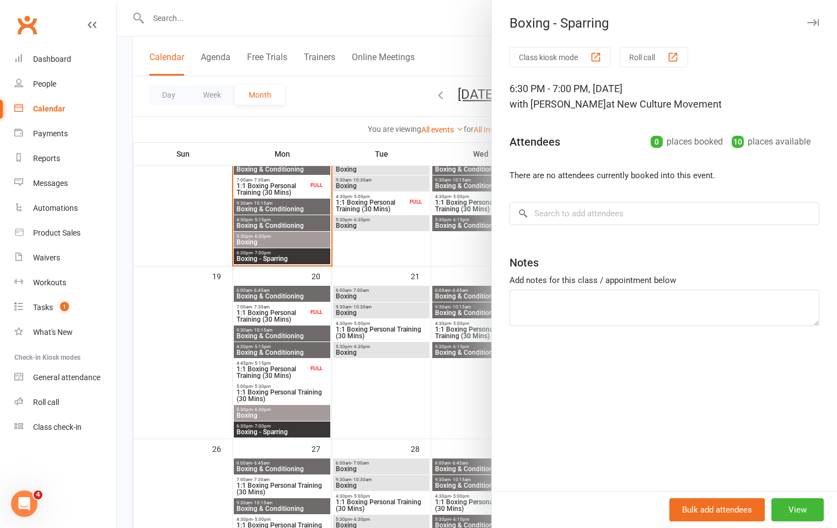
click at [264, 411] on div at bounding box center [477, 264] width 720 height 528
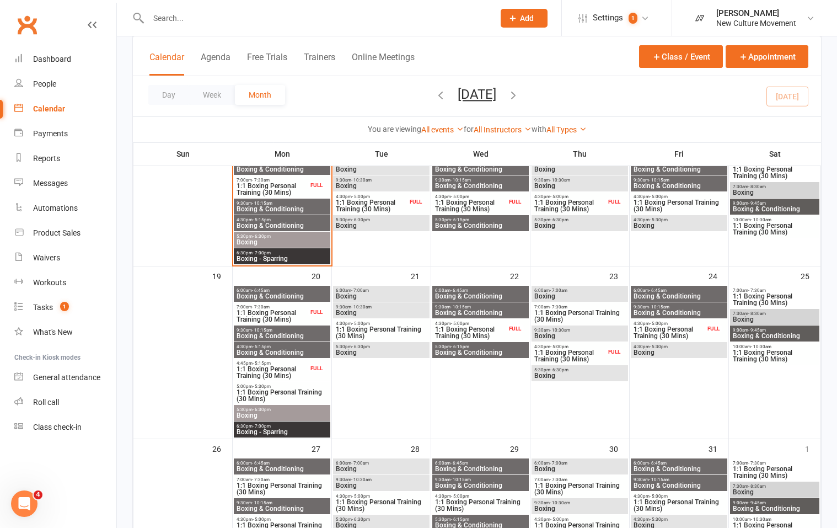
click at [274, 412] on span "Boxing" at bounding box center [282, 415] width 92 height 7
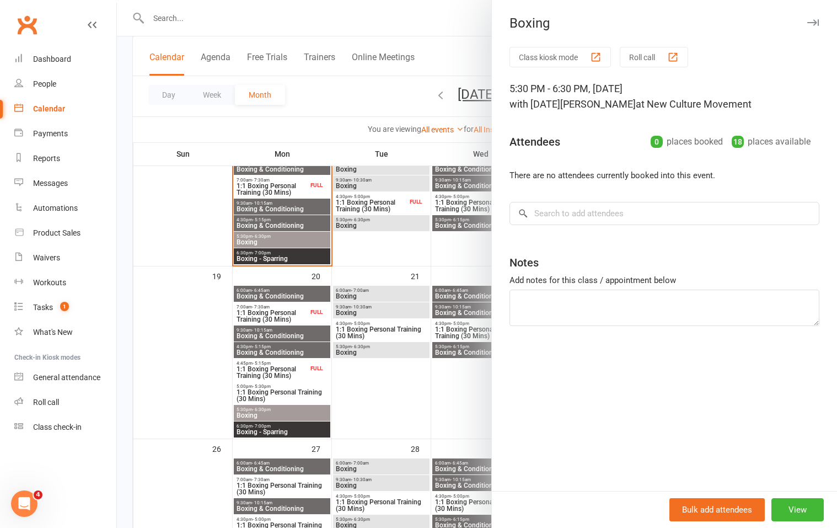
click at [271, 435] on div at bounding box center [477, 264] width 720 height 528
